Goal: Task Accomplishment & Management: Complete application form

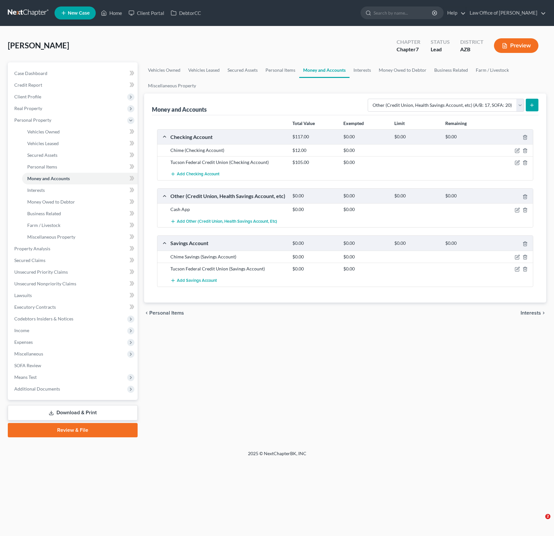
select select "other"
click at [39, 187] on span "Interests" at bounding box center [36, 190] width 18 height 6
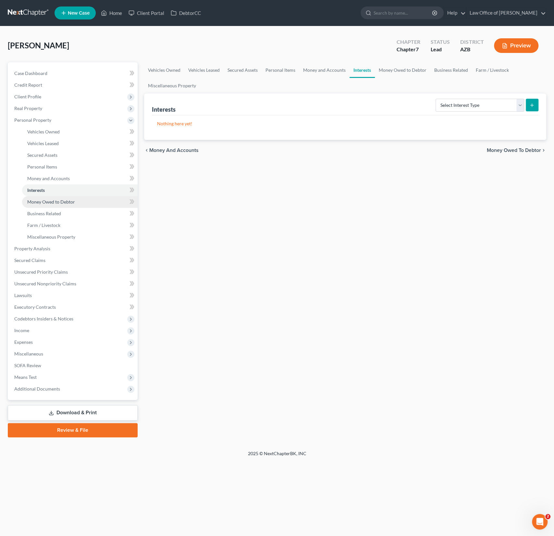
click at [43, 200] on span "Money Owed to Debtor" at bounding box center [51, 202] width 48 height 6
click at [43, 205] on link "Money Owed to Debtor" at bounding box center [80, 202] width 116 height 12
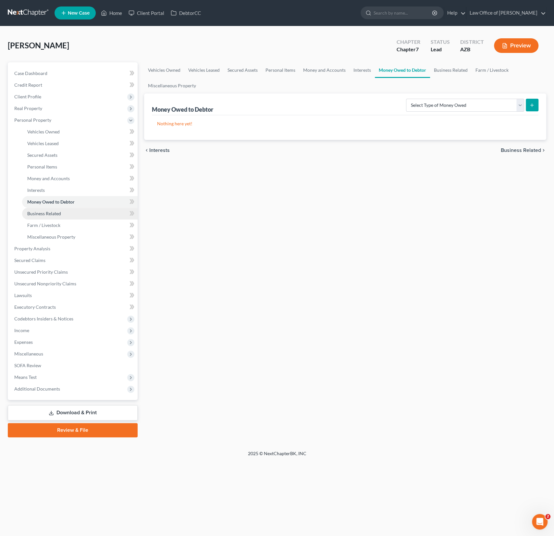
click at [45, 214] on span "Business Related" at bounding box center [44, 214] width 34 height 6
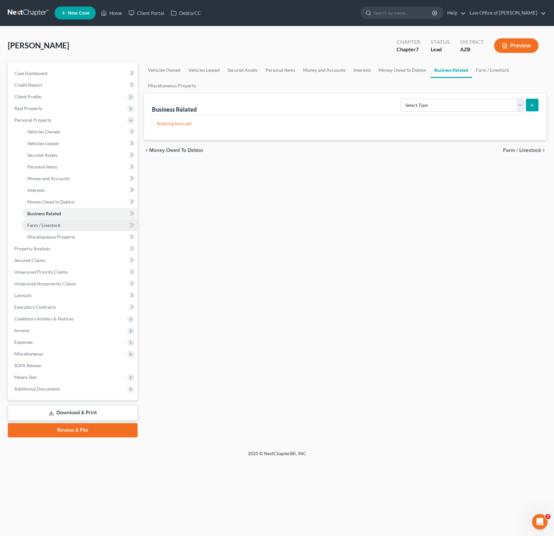
click at [46, 222] on span "Farm / Livestock" at bounding box center [43, 225] width 33 height 6
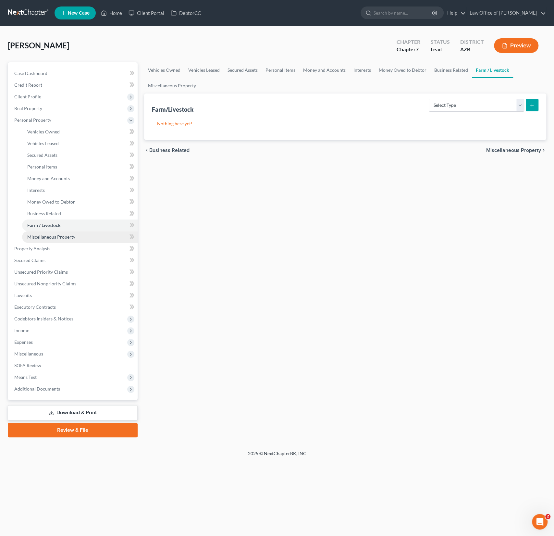
click at [47, 237] on span "Miscellaneous Property" at bounding box center [51, 237] width 48 height 6
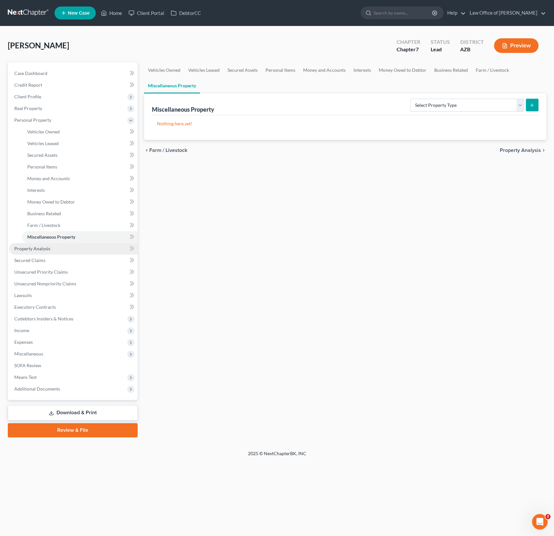
click at [42, 247] on span "Property Analysis" at bounding box center [32, 249] width 36 height 6
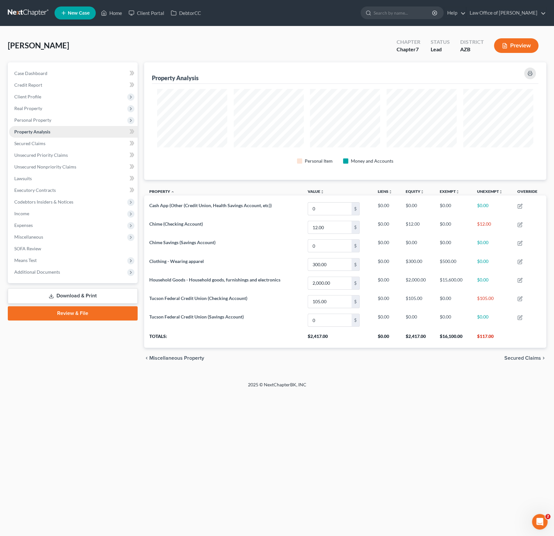
scroll to position [117, 402]
click at [45, 141] on link "Secured Claims" at bounding box center [73, 144] width 128 height 12
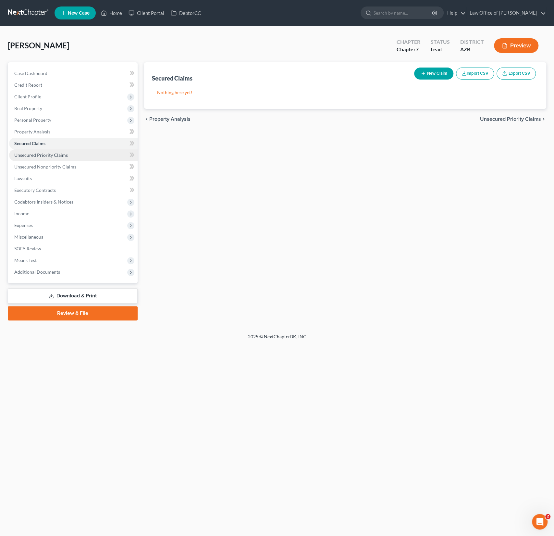
click at [46, 152] on span "Unsecured Priority Claims" at bounding box center [41, 155] width 54 height 6
click at [57, 161] on link "Unsecured Nonpriority Claims" at bounding box center [73, 167] width 128 height 12
click at [55, 156] on span "Unsecured Priority Claims" at bounding box center [41, 155] width 54 height 6
click at [50, 175] on link "Lawsuits" at bounding box center [73, 179] width 128 height 12
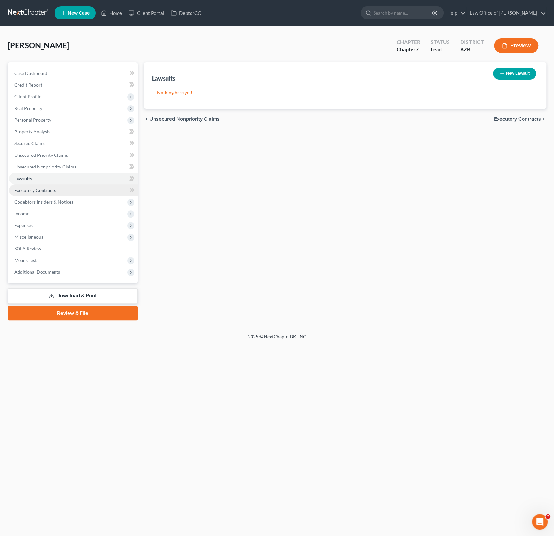
click at [47, 187] on link "Executory Contracts" at bounding box center [73, 190] width 128 height 12
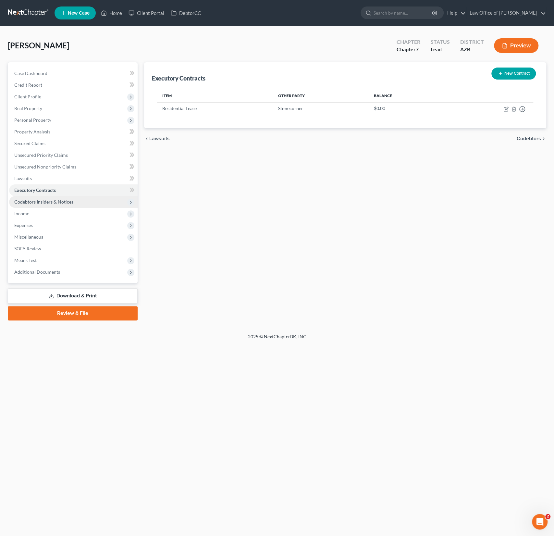
click at [46, 197] on span "Codebtors Insiders & Notices" at bounding box center [73, 202] width 128 height 12
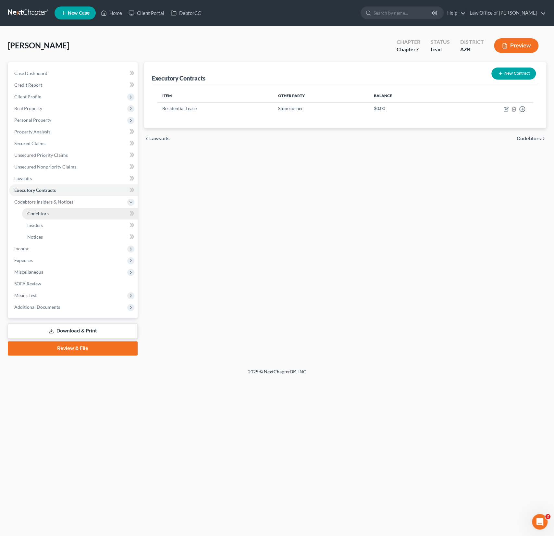
click at [42, 213] on span "Codebtors" at bounding box center [37, 214] width 21 height 6
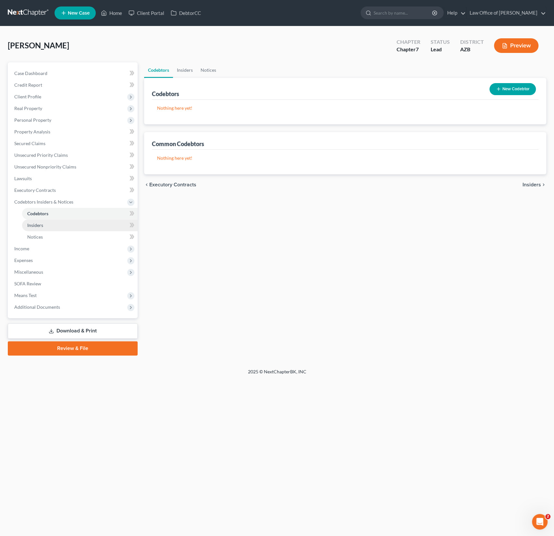
click at [42, 225] on span "Insiders" at bounding box center [35, 225] width 16 height 6
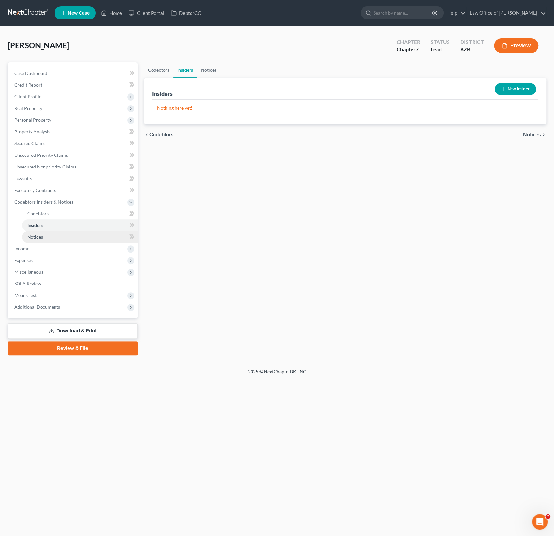
click at [40, 234] on span "Notices" at bounding box center [35, 237] width 16 height 6
click at [35, 249] on span "Income" at bounding box center [73, 249] width 128 height 12
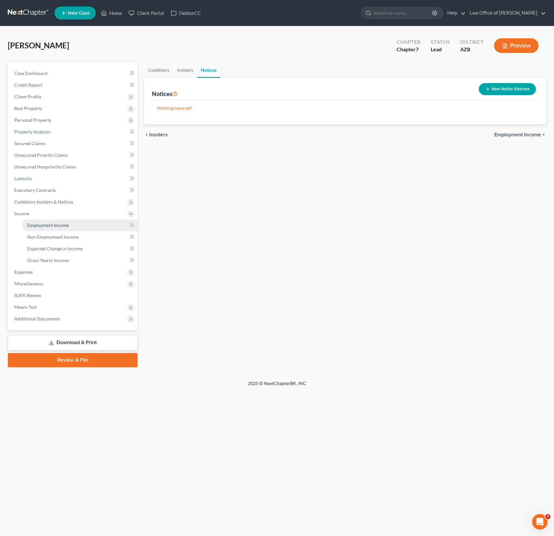
click at [55, 222] on span "Employment Income" at bounding box center [48, 225] width 42 height 6
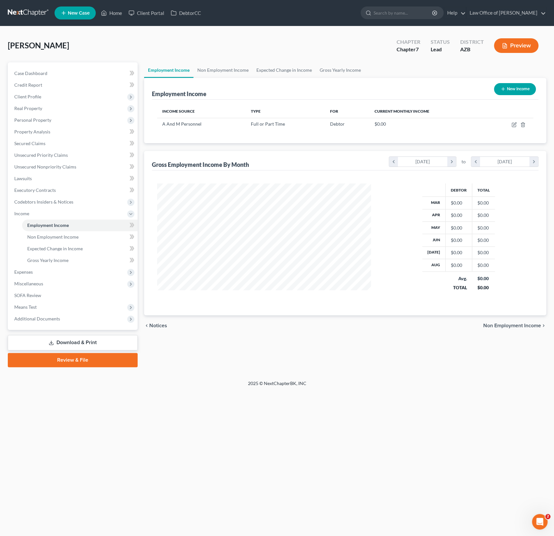
scroll to position [116, 227]
click at [513, 124] on icon "button" at bounding box center [513, 124] width 5 height 5
select select "0"
select select "3"
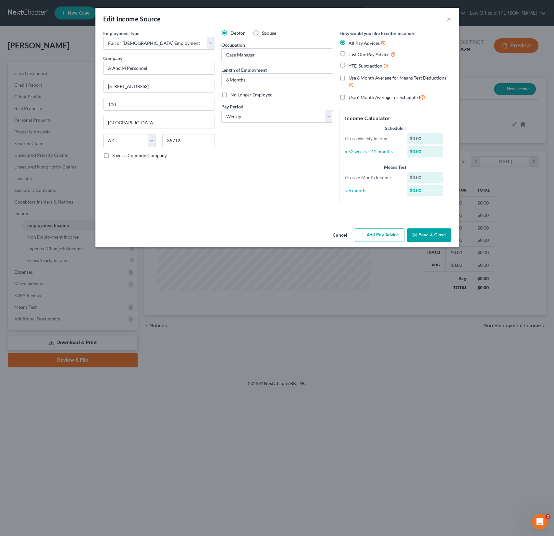
click at [366, 67] on span "YTD Subtraction" at bounding box center [365, 66] width 34 height 6
click at [355, 66] on input "YTD Subtraction" at bounding box center [353, 64] width 4 height 4
radio input "true"
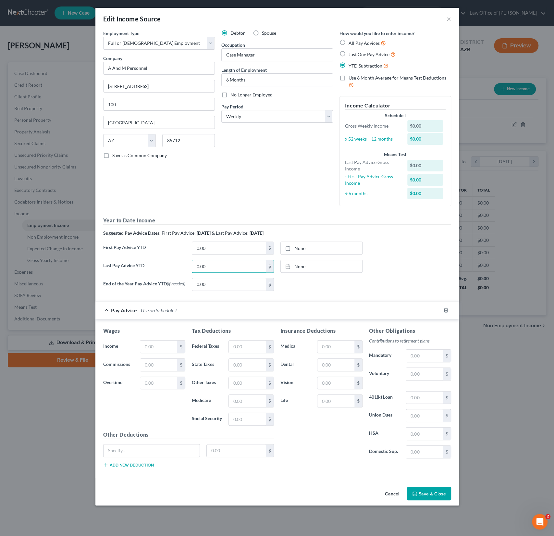
drag, startPoint x: 217, startPoint y: 262, endPoint x: 185, endPoint y: 265, distance: 32.9
click at [185, 265] on div "Last Pay Advice YTD 0.00 $ None close Date Time chevron_left [DATE] chevron_rig…" at bounding box center [277, 269] width 354 height 18
drag, startPoint x: 216, startPoint y: 268, endPoint x: 178, endPoint y: 265, distance: 37.7
click at [178, 265] on div "Last Pay Advice YTD 0.00 $ None close Date Time chevron_left [DATE] chevron_rig…" at bounding box center [277, 269] width 354 height 18
click at [348, 53] on label "Just One Pay Advice" at bounding box center [371, 54] width 47 height 7
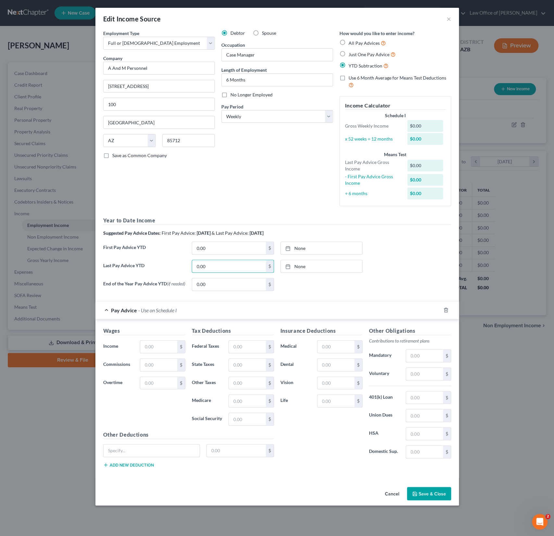
click at [351, 53] on input "Just One Pay Advice" at bounding box center [353, 53] width 4 height 4
radio input "true"
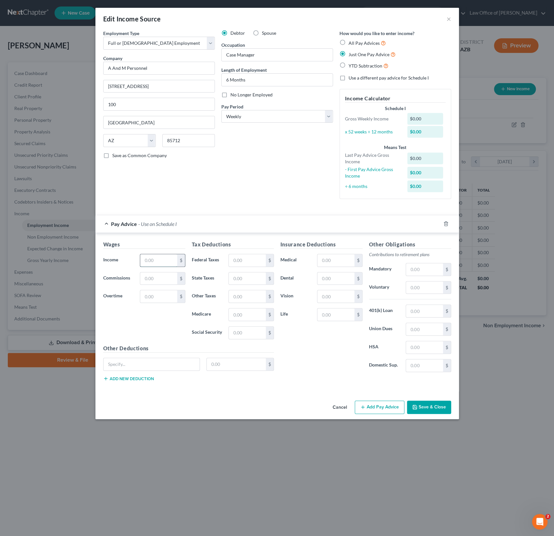
click at [150, 264] on input "text" at bounding box center [158, 260] width 37 height 12
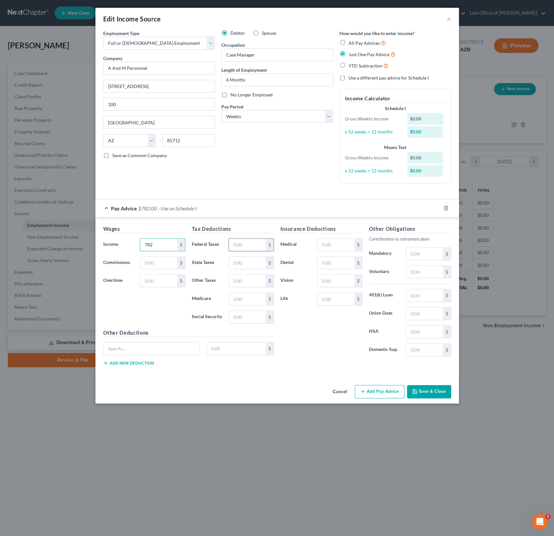
type input "782"
click at [240, 243] on input "text" at bounding box center [247, 244] width 37 height 12
type input "48.48"
click at [239, 302] on input "text" at bounding box center [247, 299] width 37 height 12
type input "11.34"
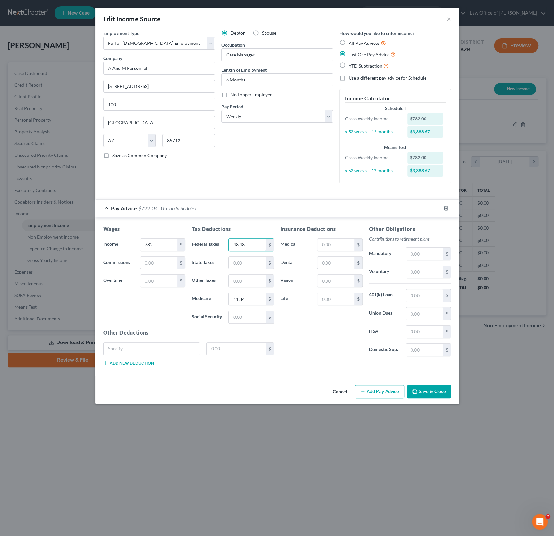
drag, startPoint x: 251, startPoint y: 245, endPoint x: 225, endPoint y: 244, distance: 26.7
click at [225, 244] on div "Federal Taxes 48.48 $" at bounding box center [233, 244] width 89 height 13
drag, startPoint x: 250, startPoint y: 243, endPoint x: 208, endPoint y: 240, distance: 42.3
click at [208, 240] on div "Federal Taxes 48.48 $" at bounding box center [233, 244] width 89 height 13
type input "20.51"
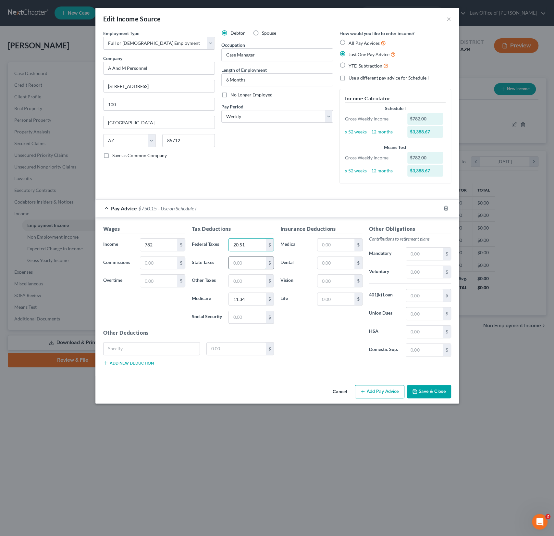
click at [234, 265] on input "text" at bounding box center [247, 263] width 37 height 12
type input "27.37"
click at [242, 316] on input "text" at bounding box center [247, 317] width 37 height 12
type input "48.48"
click at [429, 391] on button "Save & Close" at bounding box center [429, 392] width 44 height 14
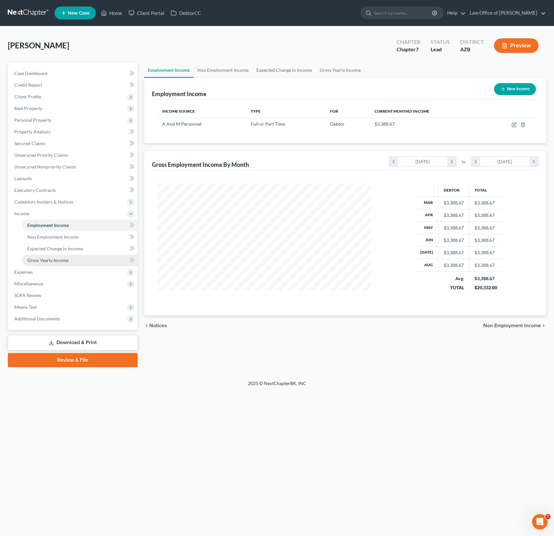
click at [63, 257] on span "Gross Yearly Income" at bounding box center [47, 260] width 41 height 6
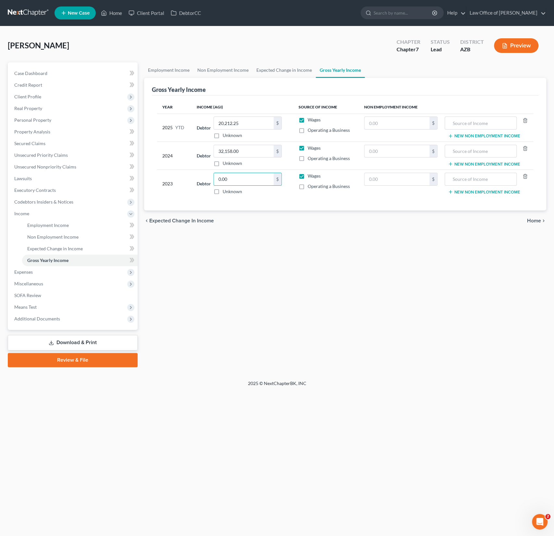
drag, startPoint x: 248, startPoint y: 179, endPoint x: 203, endPoint y: 178, distance: 44.8
click at [203, 178] on div "Debtor 0.00 $ Unknown Balance Undetermined 0.00 $ Unknown" at bounding box center [242, 184] width 91 height 22
drag, startPoint x: 238, startPoint y: 180, endPoint x: 210, endPoint y: 173, distance: 29.4
click at [210, 173] on div "Debtor 0.00 $ Unknown Balance Undetermined 0.00 $ Unknown" at bounding box center [242, 184] width 91 height 22
type input "13,156"
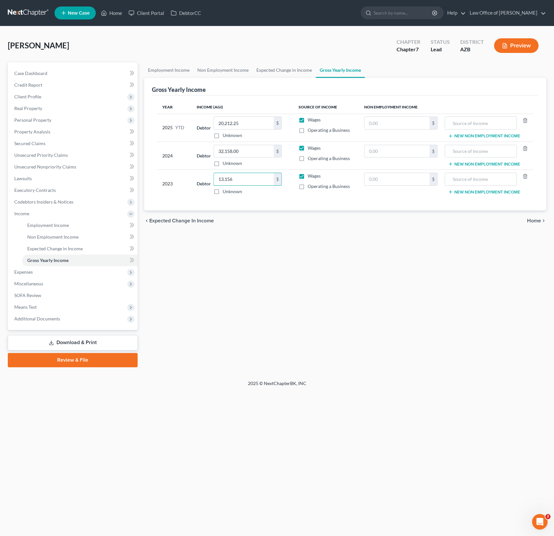
click at [233, 292] on div "Employment Income Non Employment Income Expected Change in Income Gross Yearly …" at bounding box center [345, 214] width 409 height 305
click at [33, 272] on span "Expenses" at bounding box center [23, 272] width 18 height 6
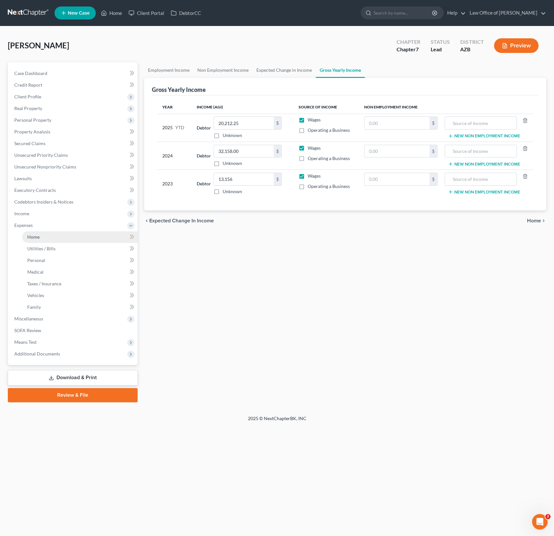
click at [41, 240] on link "Home" at bounding box center [80, 237] width 116 height 12
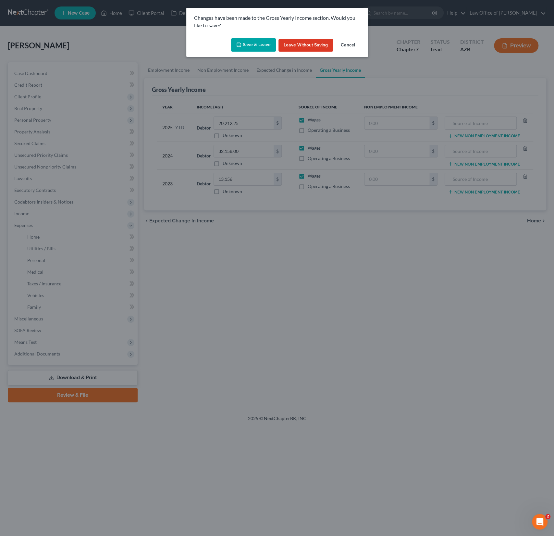
click at [263, 38] on div "Save & Leave Leave without Saving Cancel" at bounding box center [277, 46] width 182 height 21
click at [258, 44] on button "Save & Leave" at bounding box center [253, 45] width 45 height 14
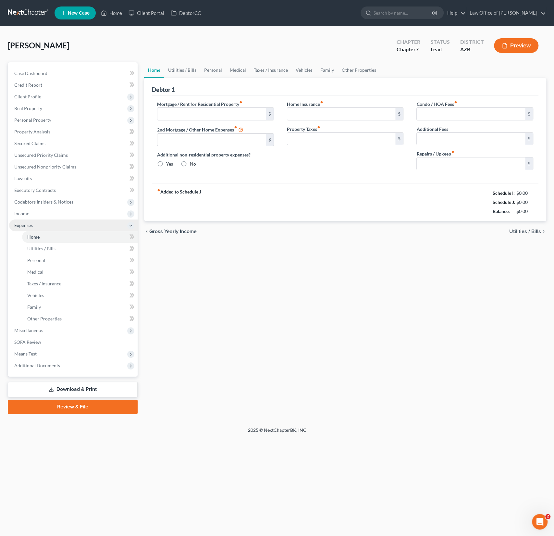
type input "1,000.00"
type input "0.00"
radio input "true"
type input "0.00"
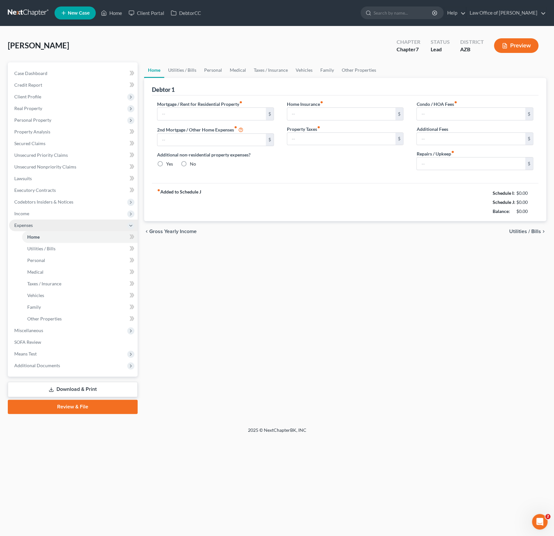
type input "0.00"
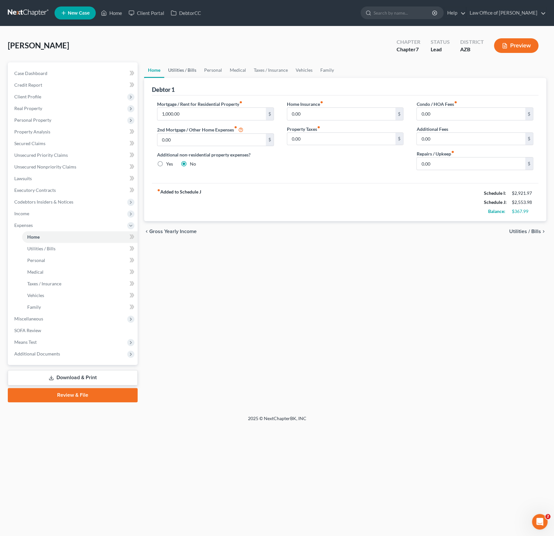
click at [184, 69] on link "Utilities / Bills" at bounding box center [182, 70] width 36 height 16
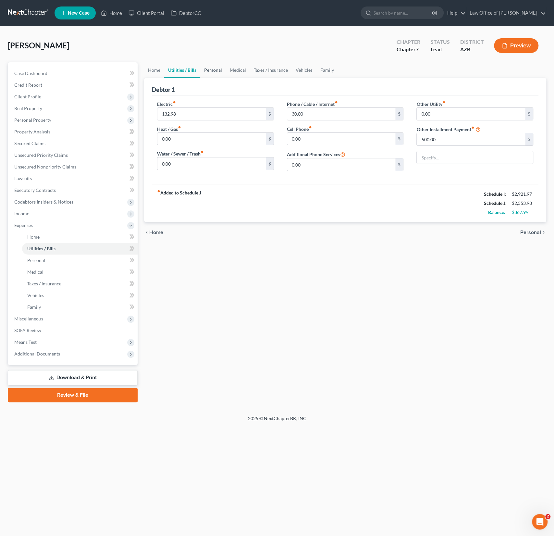
click at [207, 69] on link "Personal" at bounding box center [213, 70] width 26 height 16
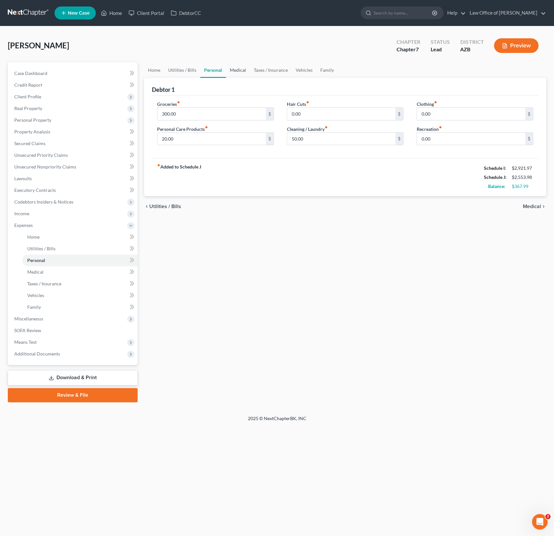
click at [242, 69] on link "Medical" at bounding box center [238, 70] width 24 height 16
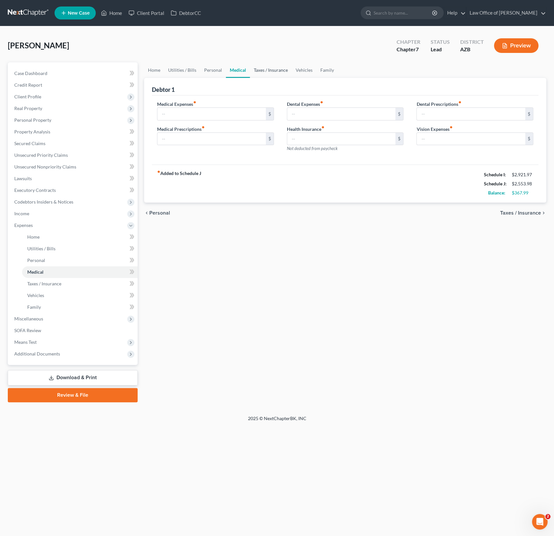
click at [273, 69] on link "Taxes / Insurance" at bounding box center [271, 70] width 42 height 16
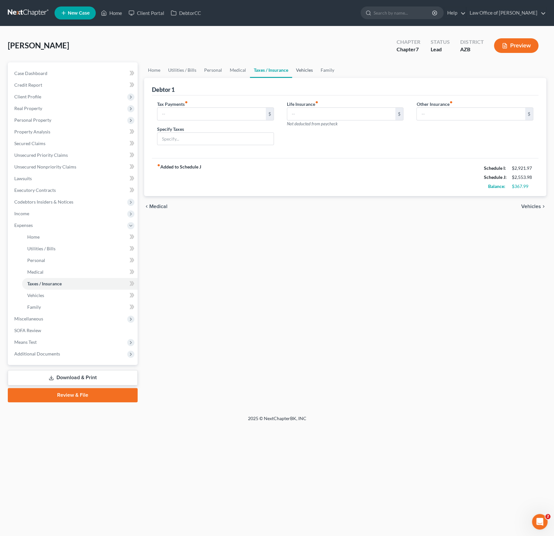
click at [299, 69] on link "Vehicles" at bounding box center [304, 70] width 25 height 16
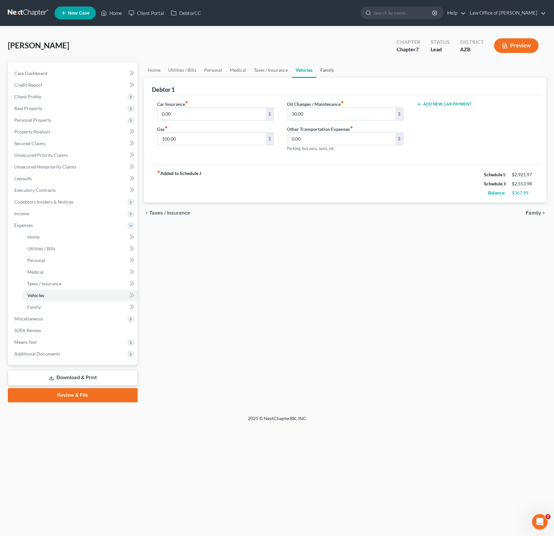
click at [335, 71] on link "Family" at bounding box center [326, 70] width 21 height 16
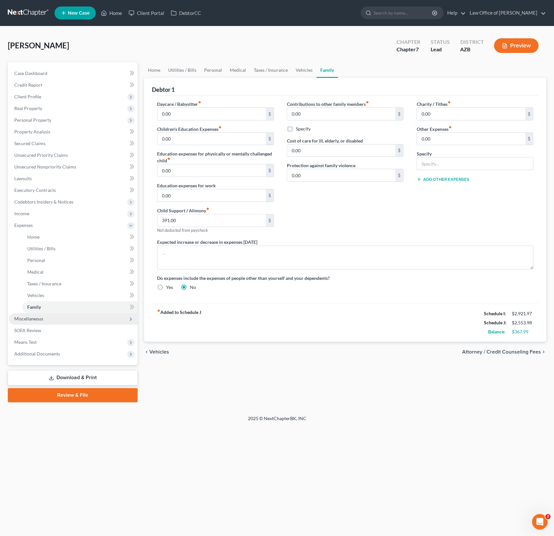
click at [43, 322] on span "Miscellaneous" at bounding box center [73, 319] width 128 height 12
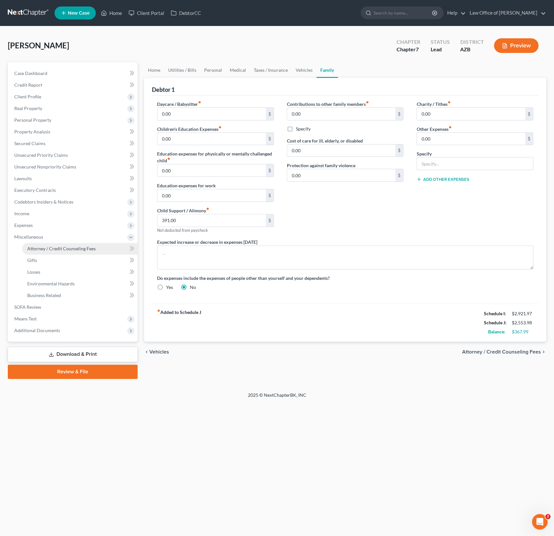
click at [52, 251] on link "Attorney / Credit Counseling Fees" at bounding box center [80, 249] width 116 height 12
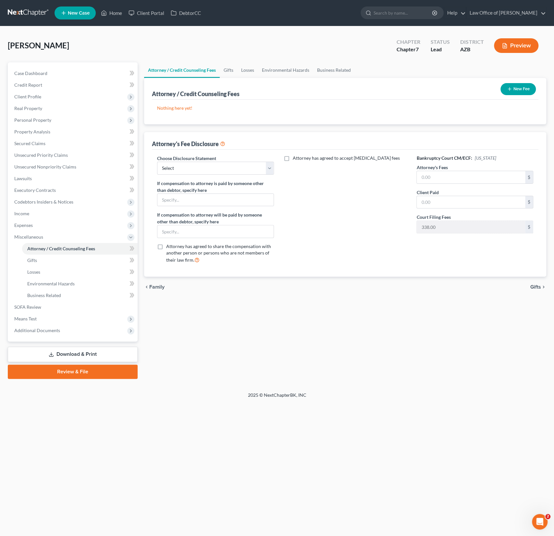
click at [209, 174] on div "Choose Disclosure Statement Select Chapter 7 Chapter 13 Disclosure If compensat…" at bounding box center [216, 212] width 130 height 114
click at [204, 170] on select "Select Chapter 7 Chapter 13 Disclosure" at bounding box center [215, 168] width 117 height 13
select select "0"
click at [157, 162] on select "Select Chapter 7 Chapter 13 Disclosure" at bounding box center [215, 168] width 117 height 13
click at [442, 176] on input "text" at bounding box center [471, 177] width 108 height 12
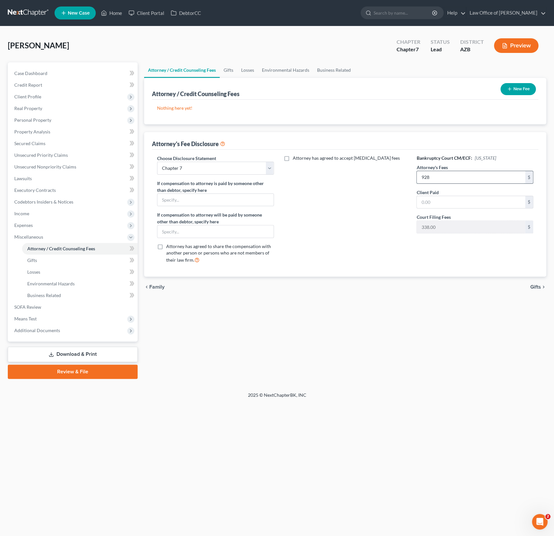
type input "928"
click at [523, 88] on button "New Fee" at bounding box center [517, 89] width 35 height 12
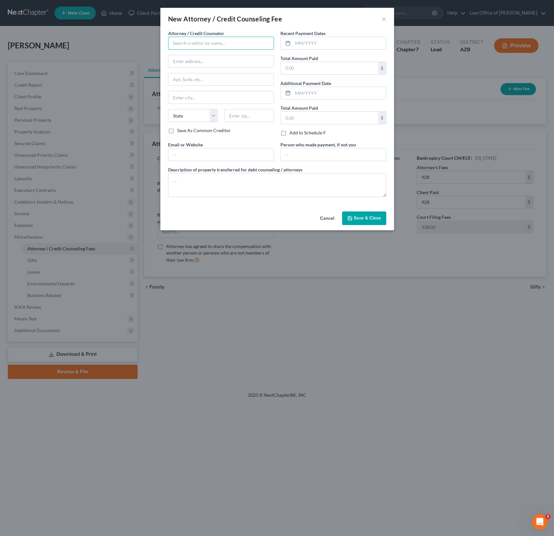
click at [198, 41] on input "text" at bounding box center [221, 43] width 106 height 13
click at [189, 42] on input "text" at bounding box center [221, 43] width 106 height 13
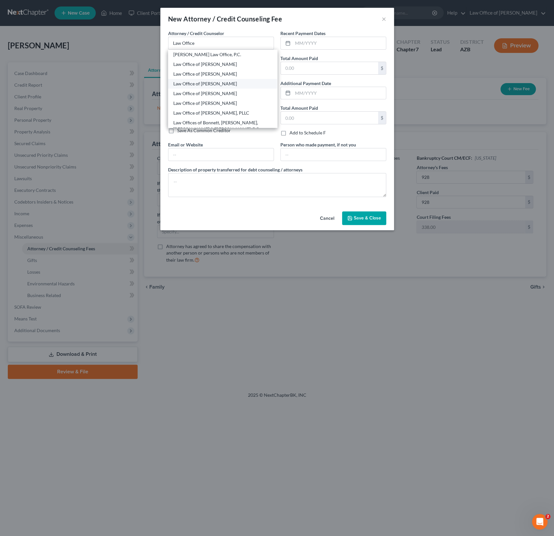
click at [217, 85] on div "Law Office of [PERSON_NAME]" at bounding box center [222, 83] width 99 height 6
type input "Law Office of [PERSON_NAME]"
type input "4186 W 2200 S"
type input "[PERSON_NAME]"
select select "46"
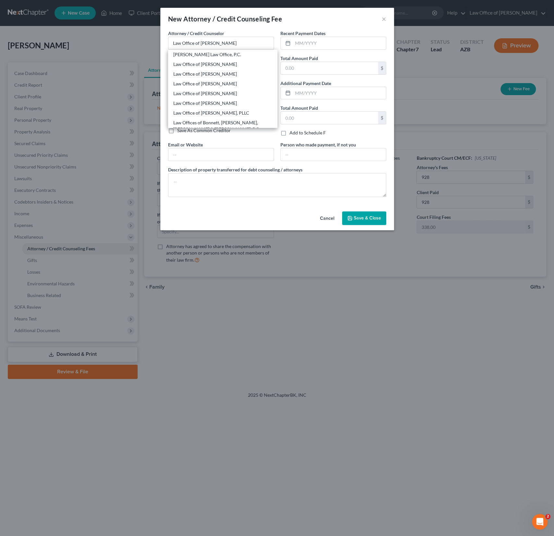
type input "84401"
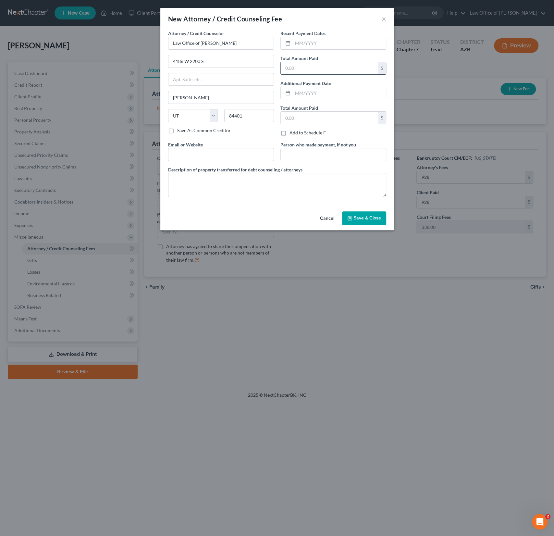
click at [300, 74] on div "$" at bounding box center [333, 68] width 106 height 13
click at [299, 72] on input "text" at bounding box center [329, 68] width 97 height 12
type input "928"
click at [298, 203] on div "Attorney / Credit Counselor * Law Office of [PERSON_NAME] 4186 W [GEOGRAPHIC_DA…" at bounding box center [277, 119] width 234 height 179
click at [370, 217] on span "Save & Close" at bounding box center [367, 218] width 27 height 6
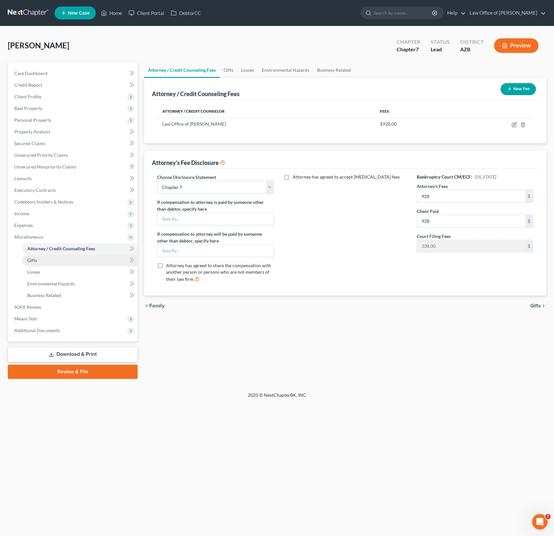
click at [45, 259] on link "Gifts" at bounding box center [80, 260] width 116 height 12
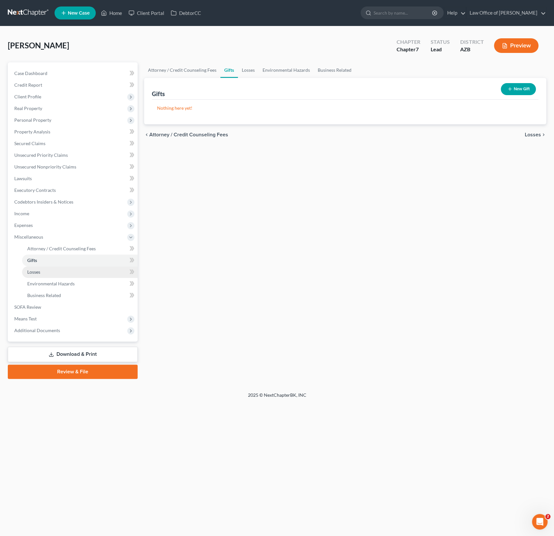
click at [43, 270] on link "Losses" at bounding box center [80, 272] width 116 height 12
click at [40, 284] on span "Environmental Hazards" at bounding box center [50, 284] width 47 height 6
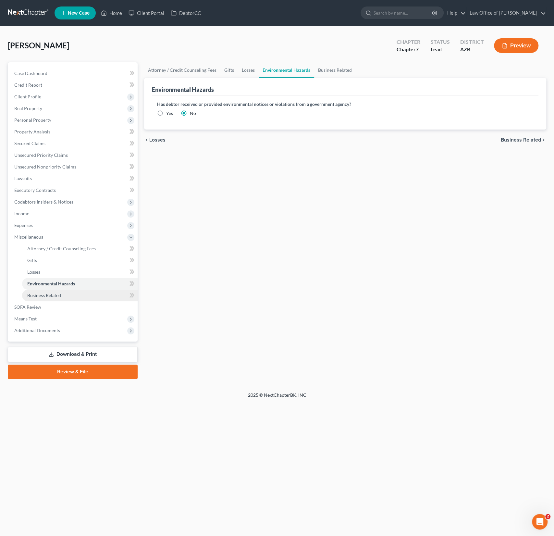
click at [41, 296] on span "Business Related" at bounding box center [44, 295] width 34 height 6
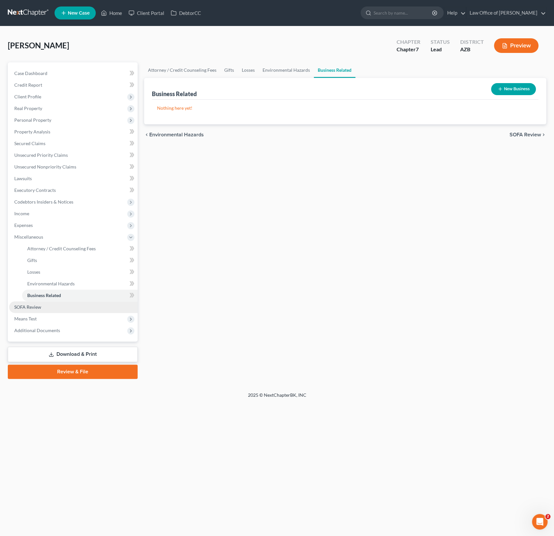
click at [34, 305] on span "SOFA Review" at bounding box center [27, 307] width 27 height 6
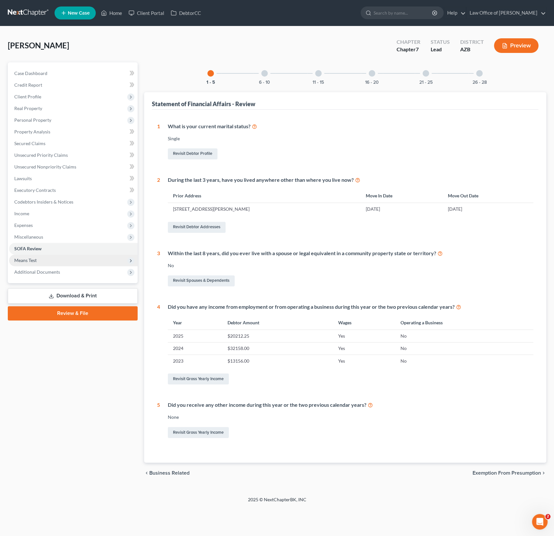
click at [31, 259] on span "Means Test" at bounding box center [25, 260] width 22 height 6
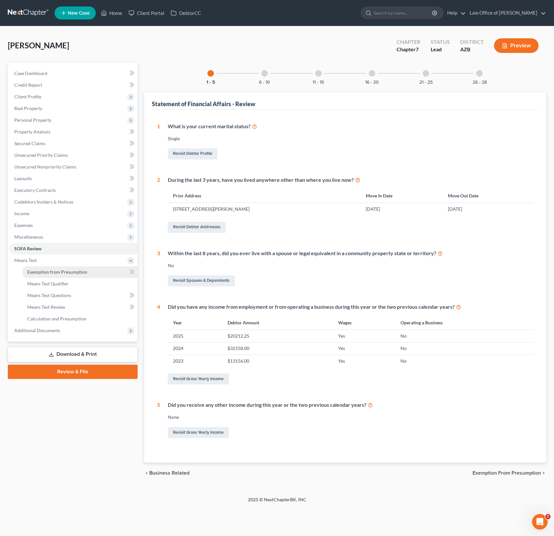
click at [37, 270] on span "Exemption from Presumption" at bounding box center [57, 272] width 60 height 6
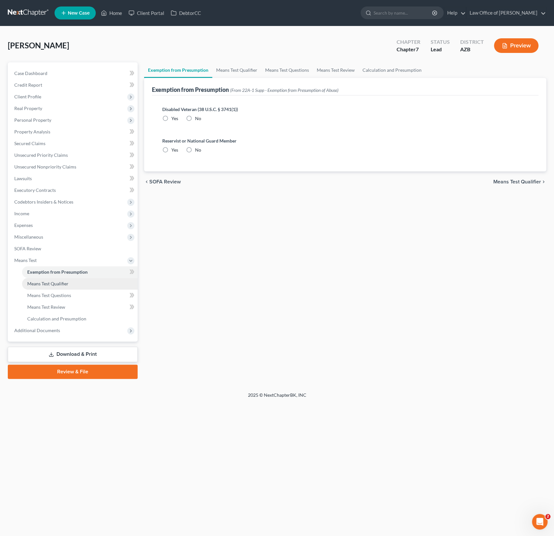
click at [41, 278] on link "Means Test Qualifier" at bounding box center [80, 284] width 116 height 12
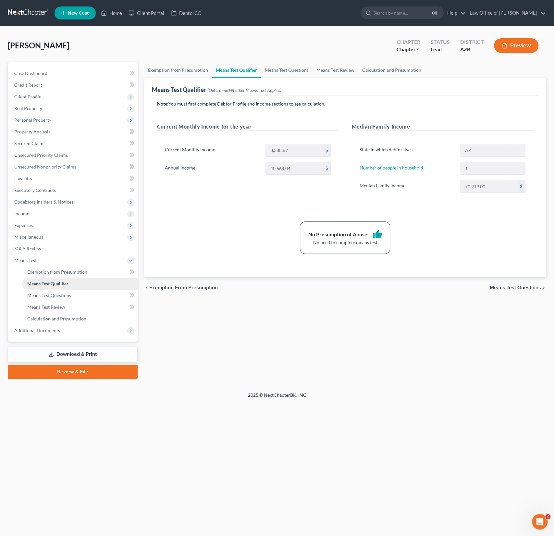
click at [41, 287] on link "Means Test Qualifier" at bounding box center [80, 284] width 116 height 12
click at [43, 293] on span "Means Test Questions" at bounding box center [49, 295] width 44 height 6
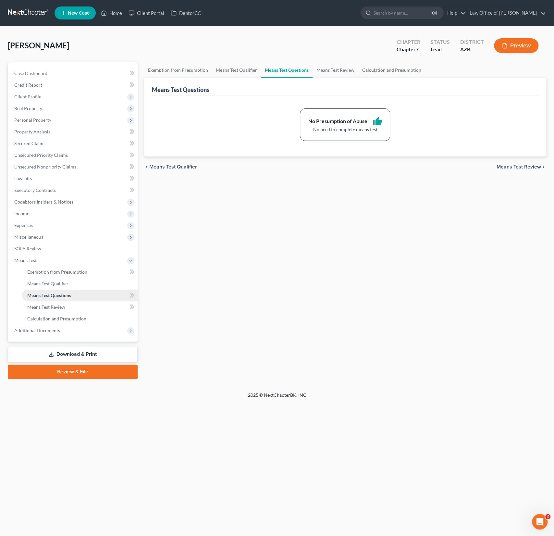
click at [48, 300] on link "Means Test Questions" at bounding box center [80, 295] width 116 height 12
click at [47, 307] on span "Means Test Review" at bounding box center [46, 307] width 38 height 6
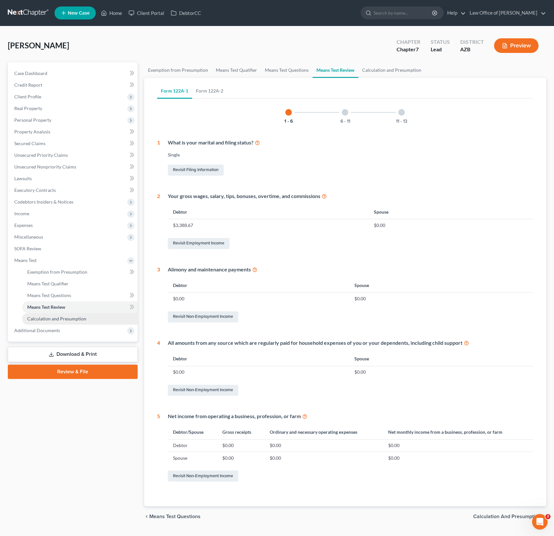
click at [50, 317] on span "Calculation and Presumption" at bounding box center [56, 319] width 59 height 6
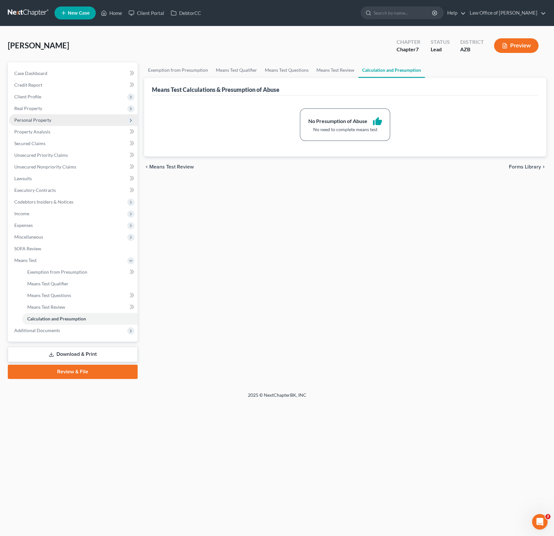
click at [42, 121] on span "Personal Property" at bounding box center [32, 120] width 37 height 6
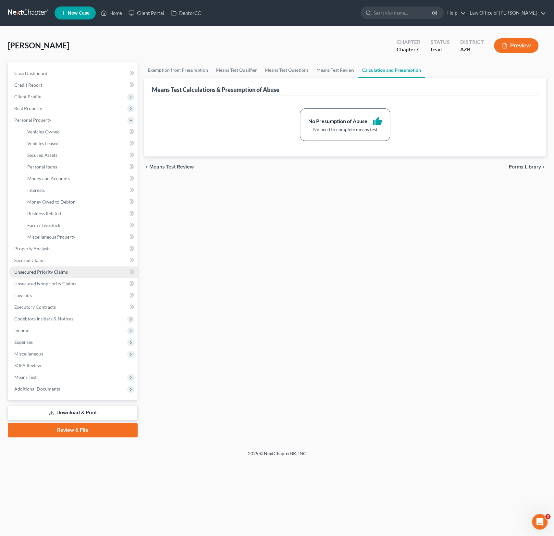
click at [49, 272] on span "Unsecured Priority Claims" at bounding box center [41, 272] width 54 height 6
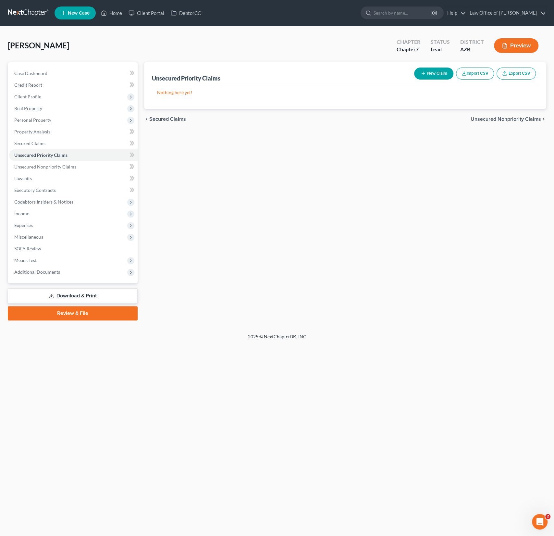
click at [434, 71] on button "New Claim" at bounding box center [433, 73] width 39 height 12
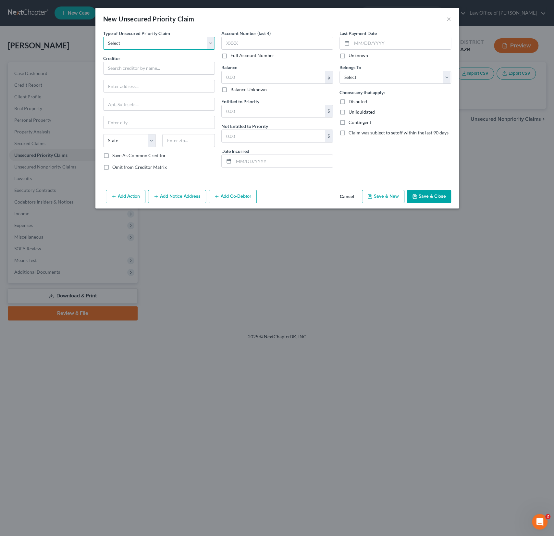
click at [152, 44] on select "Select Taxes & Other Government Units Domestic Support Obligations Extensions o…" at bounding box center [159, 43] width 112 height 13
select select "1"
click at [103, 37] on select "Select Taxes & Other Government Units Domestic Support Obligations Extensions o…" at bounding box center [159, 43] width 112 height 13
click at [134, 69] on input "text" at bounding box center [159, 68] width 112 height 13
type input "Child Support"
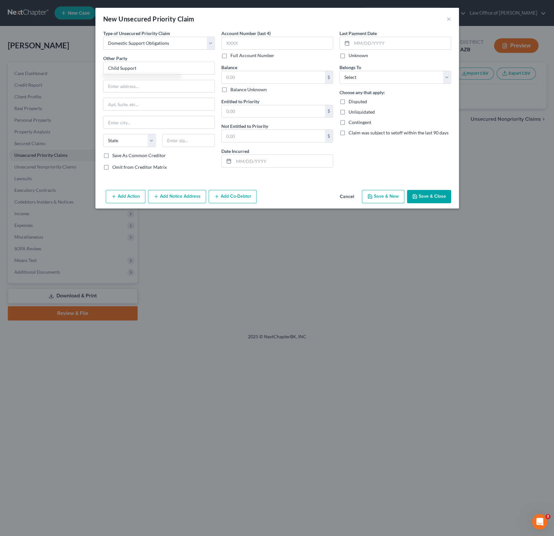
click at [244, 69] on div "Balance $ Balance Unknown Balance Undetermined $ Balance Unknown" at bounding box center [277, 78] width 112 height 29
click at [238, 76] on input "text" at bounding box center [273, 77] width 103 height 12
type input "10,000"
click at [380, 74] on select "Select Debtor 1 Only Debtor 2 Only Debtor 1 And Debtor 2 Only At Least One Of T…" at bounding box center [395, 77] width 112 height 13
select select "0"
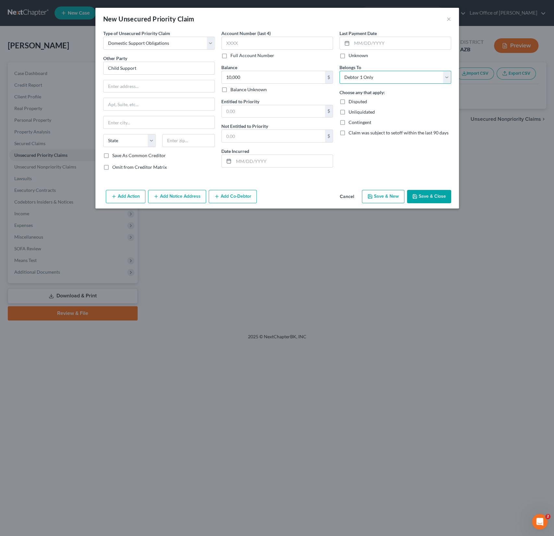
click at [339, 71] on select "Select Debtor 1 Only Debtor 2 Only Debtor 1 And Debtor 2 Only At Least One Of T…" at bounding box center [395, 77] width 112 height 13
click at [246, 109] on input "text" at bounding box center [273, 111] width 103 height 12
type input "10,000"
click at [437, 201] on button "Save & Close" at bounding box center [429, 197] width 44 height 14
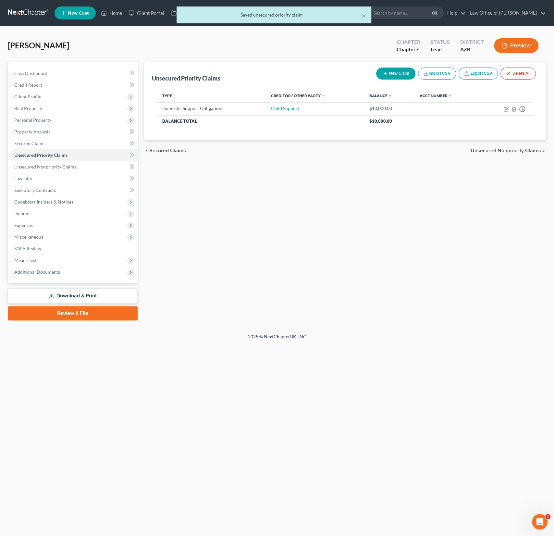
click at [136, 421] on div "Home New Case Client Portal DebtorCC Law Office of [PERSON_NAME] Sanchez [EMAIL…" at bounding box center [277, 268] width 554 height 536
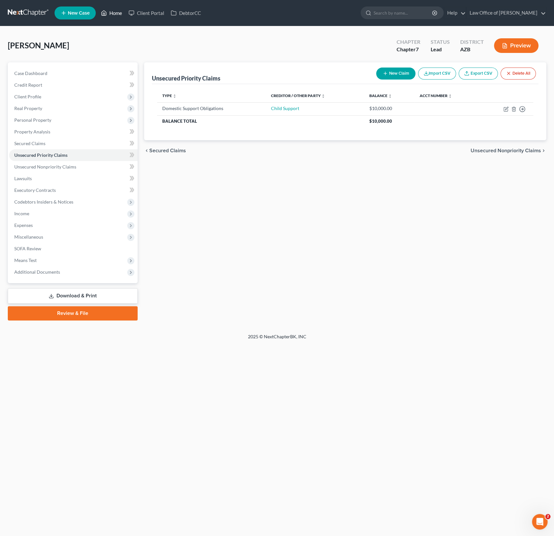
click at [116, 9] on link "Home" at bounding box center [112, 13] width 28 height 12
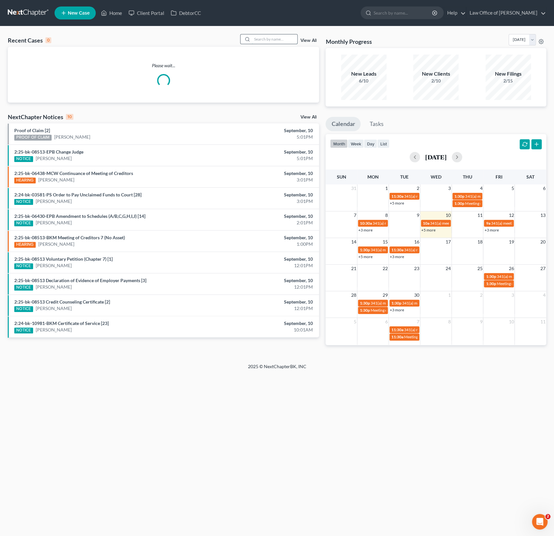
click at [280, 40] on input "search" at bounding box center [274, 38] width 45 height 9
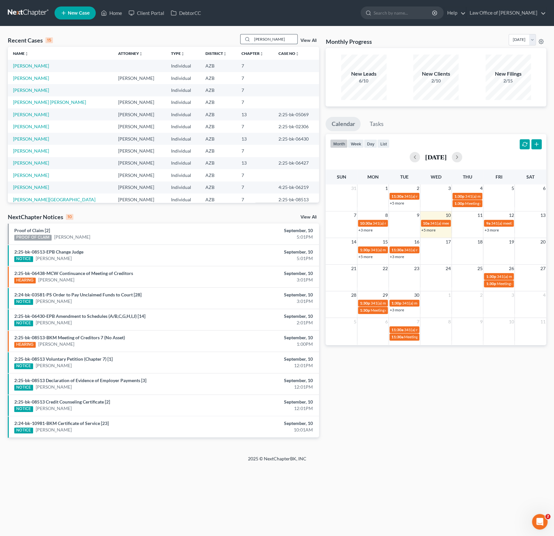
type input "[PERSON_NAME]"
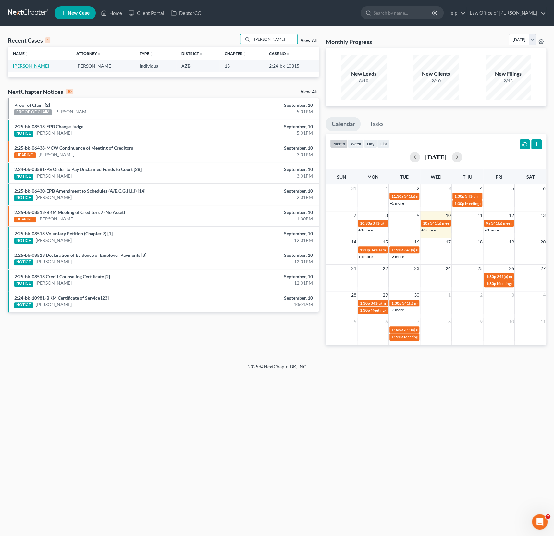
click at [35, 65] on link "[PERSON_NAME]" at bounding box center [31, 66] width 36 height 6
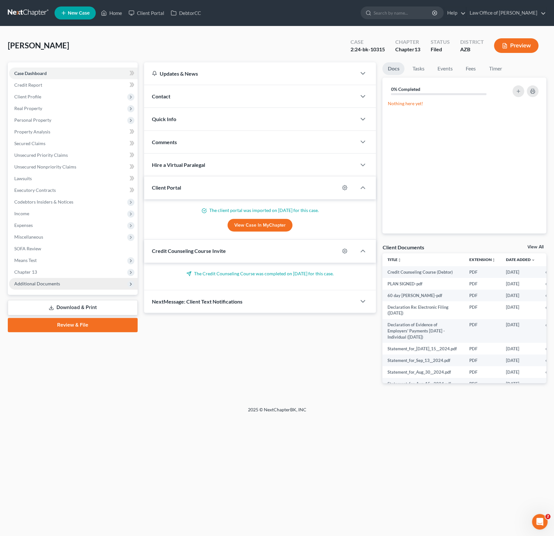
click at [50, 283] on span "Additional Documents" at bounding box center [37, 284] width 46 height 6
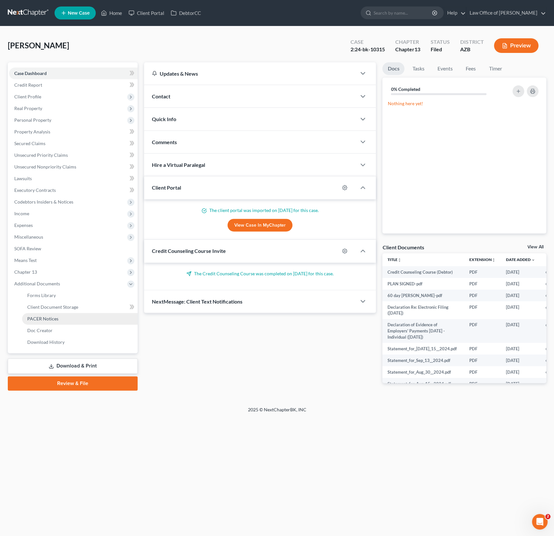
click at [47, 320] on span "PACER Notices" at bounding box center [42, 319] width 31 height 6
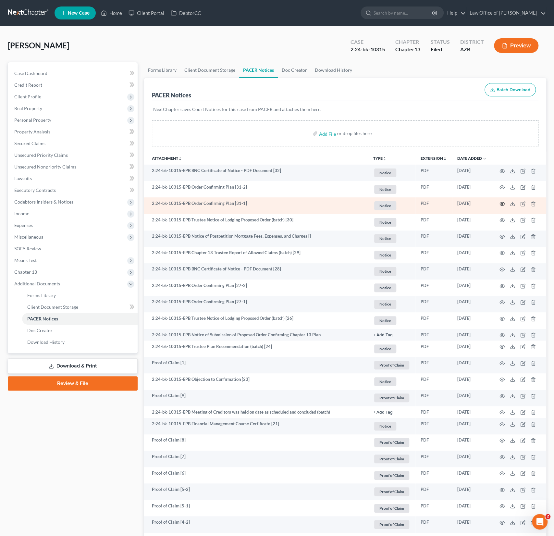
click at [503, 203] on icon "button" at bounding box center [501, 203] width 5 height 5
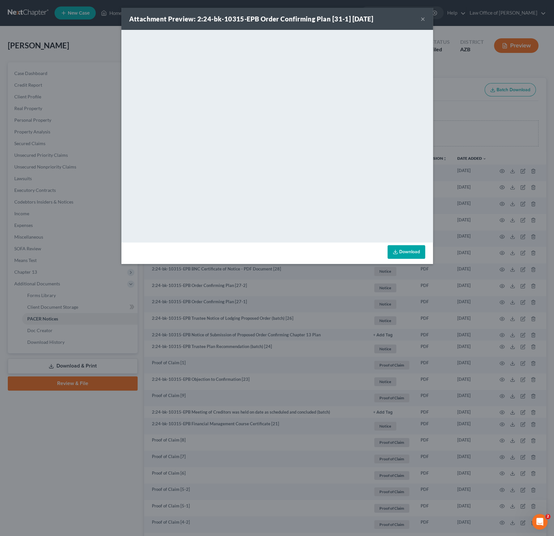
click at [423, 21] on button "×" at bounding box center [423, 19] width 5 height 8
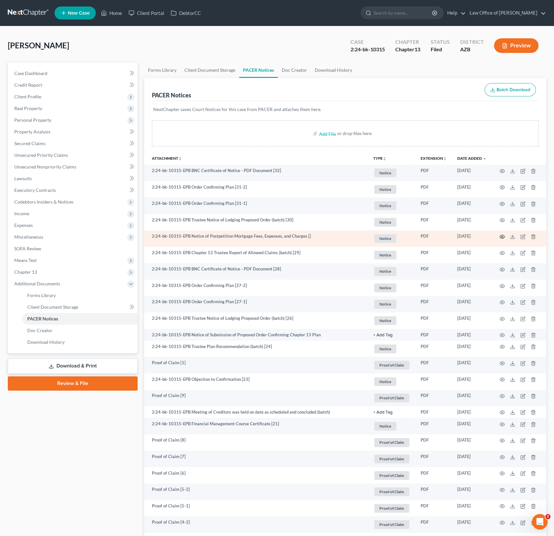
click at [500, 236] on icon "button" at bounding box center [501, 236] width 5 height 5
